Goal: Navigation & Orientation: Find specific page/section

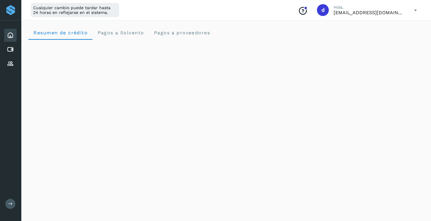
scroll to position [352, 0]
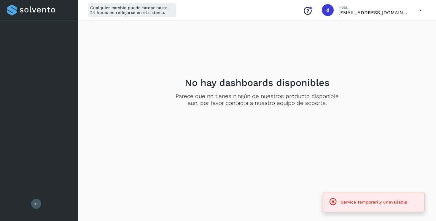
click at [36, 203] on icon at bounding box center [36, 204] width 4 height 4
